Goal: Find specific page/section: Find specific page/section

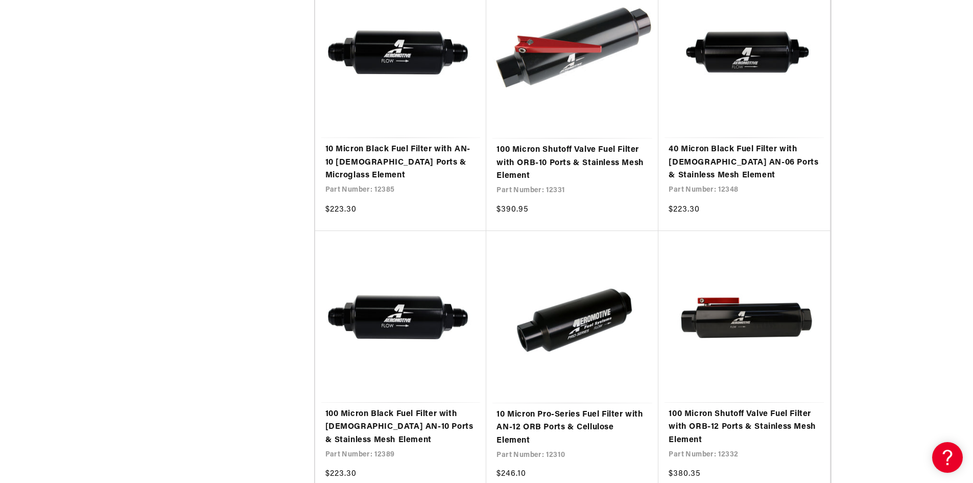
scroll to position [1889, 0]
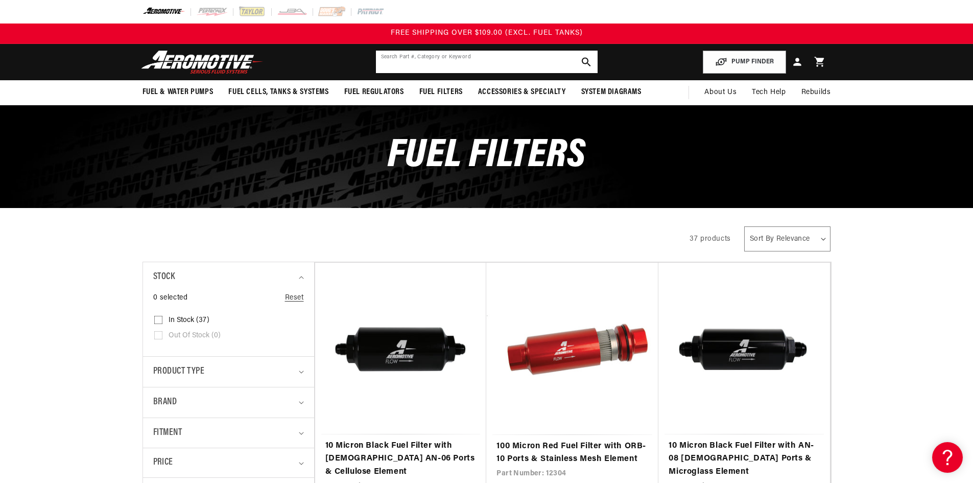
click at [471, 56] on input "text" at bounding box center [487, 62] width 222 height 22
type input "VALVE"
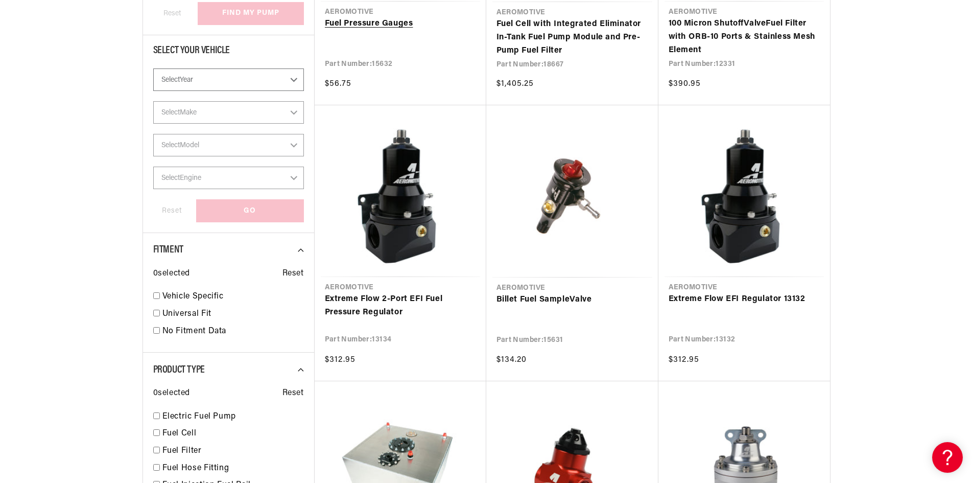
scroll to position [357, 0]
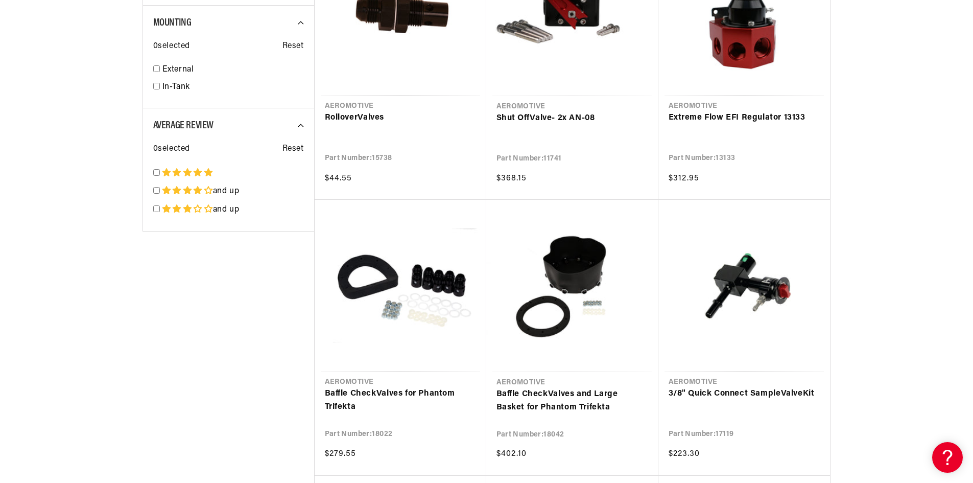
scroll to position [1685, 0]
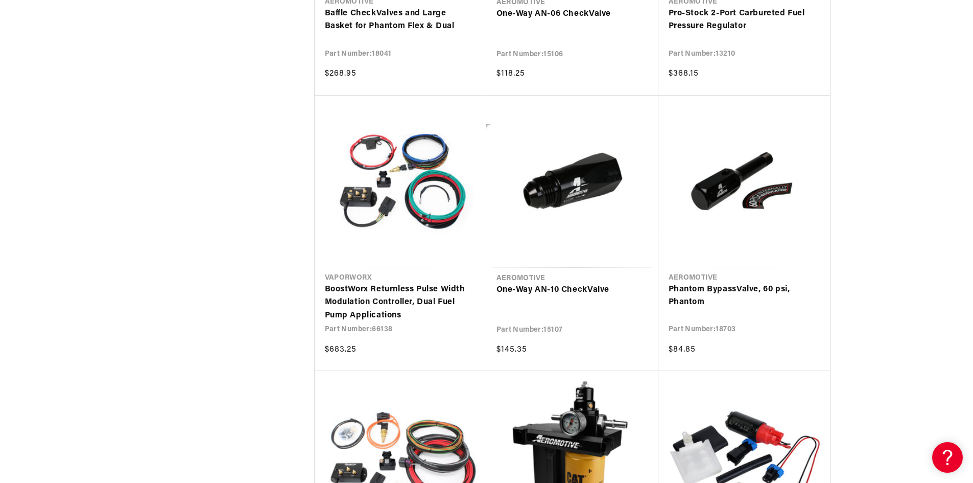
scroll to position [2298, 0]
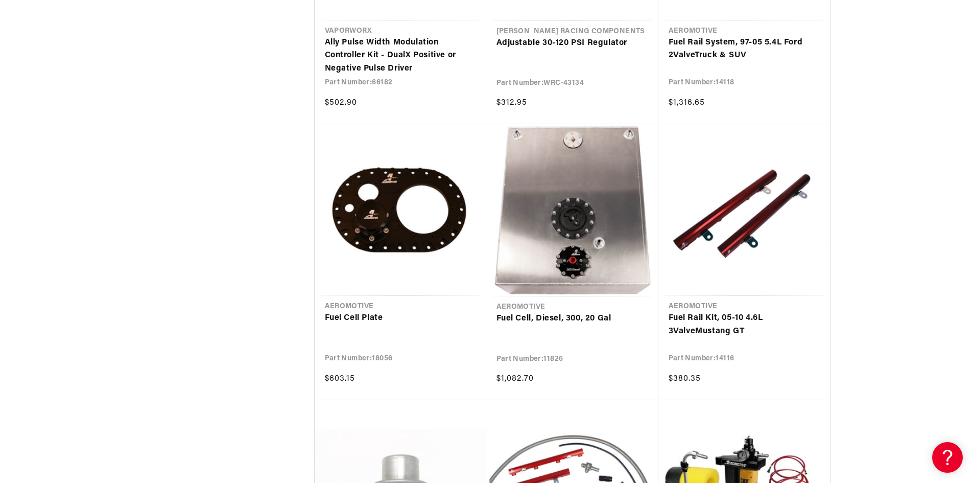
scroll to position [4085, 0]
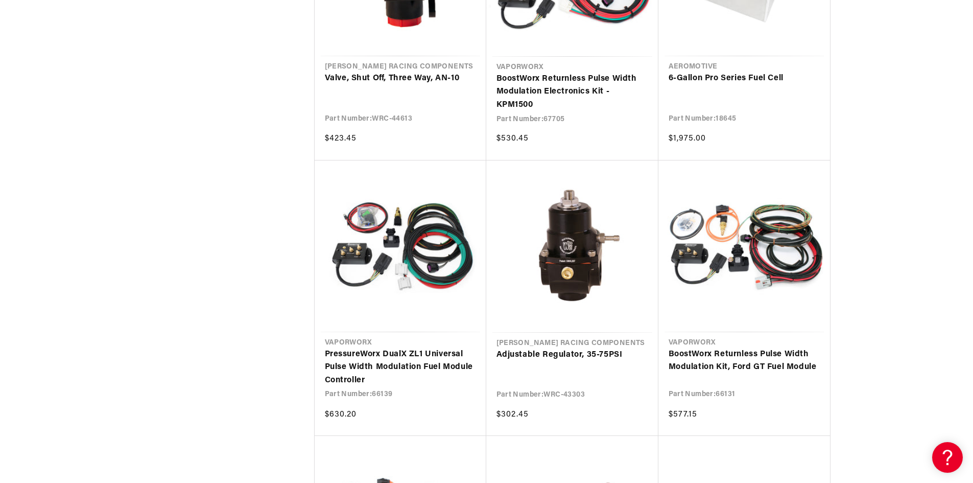
scroll to position [4902, 0]
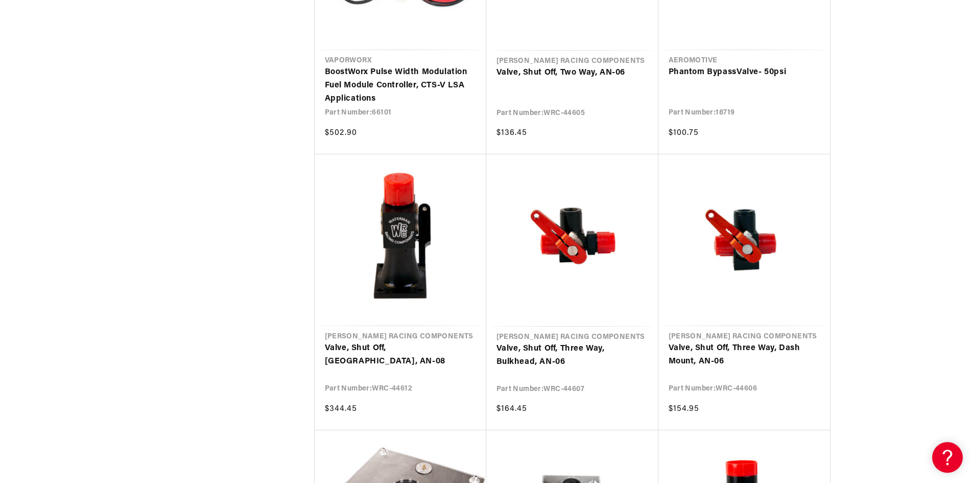
scroll to position [5311, 0]
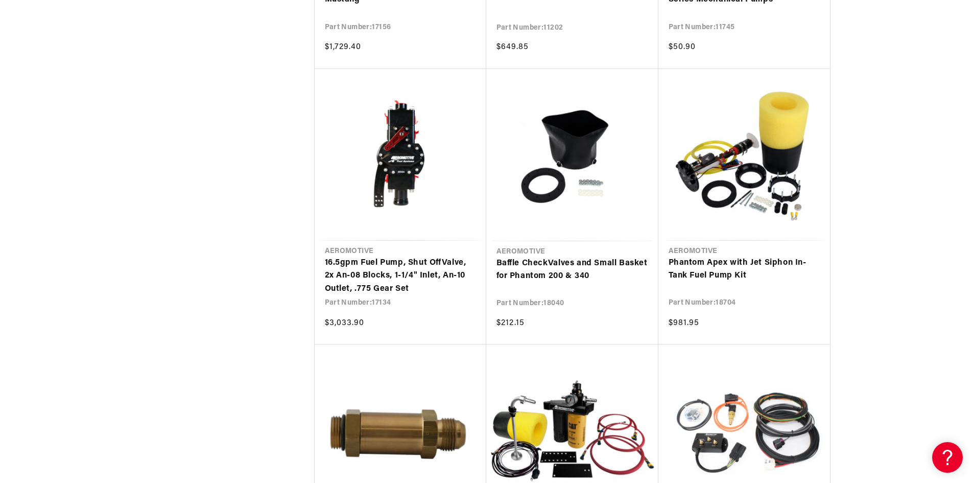
scroll to position [6383, 0]
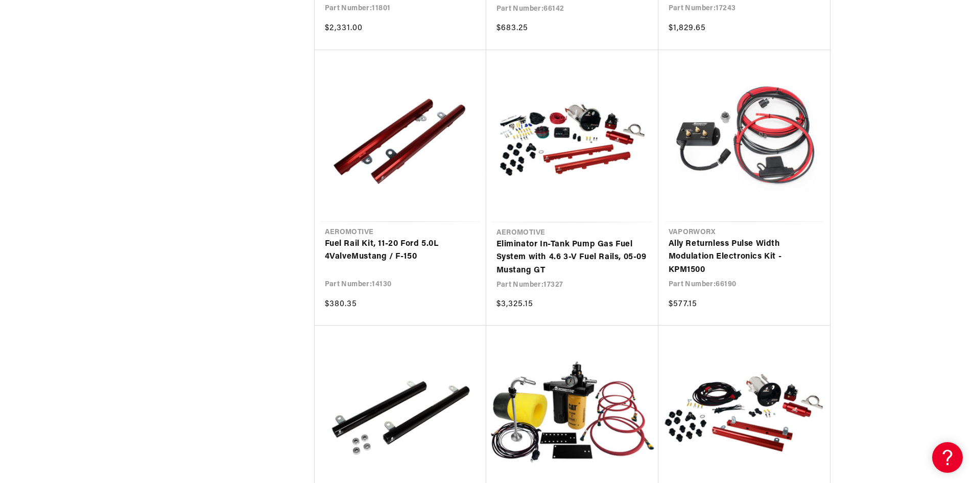
scroll to position [7507, 0]
